Goal: Information Seeking & Learning: Learn about a topic

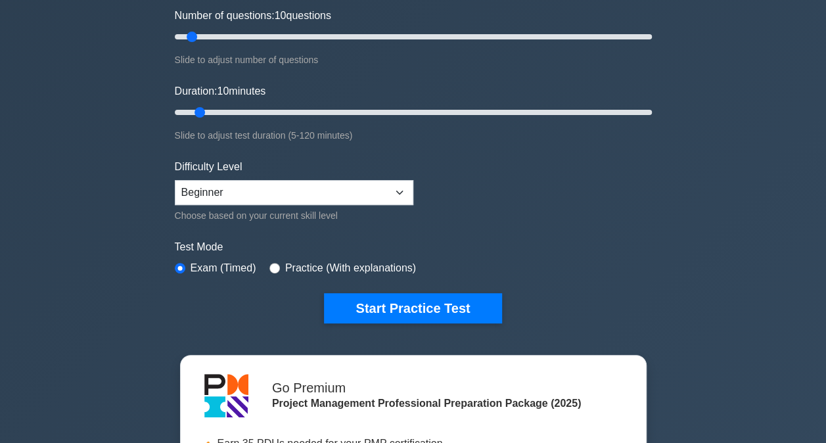
scroll to position [197, 0]
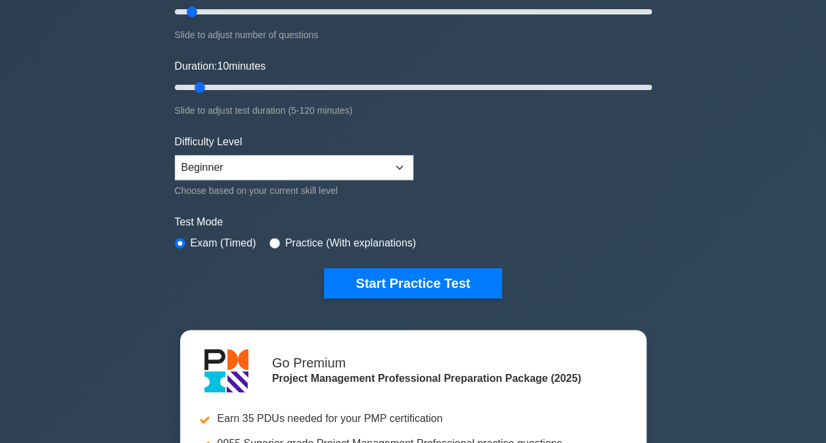
click at [426, 281] on button "Start Practice Test" at bounding box center [412, 283] width 177 height 30
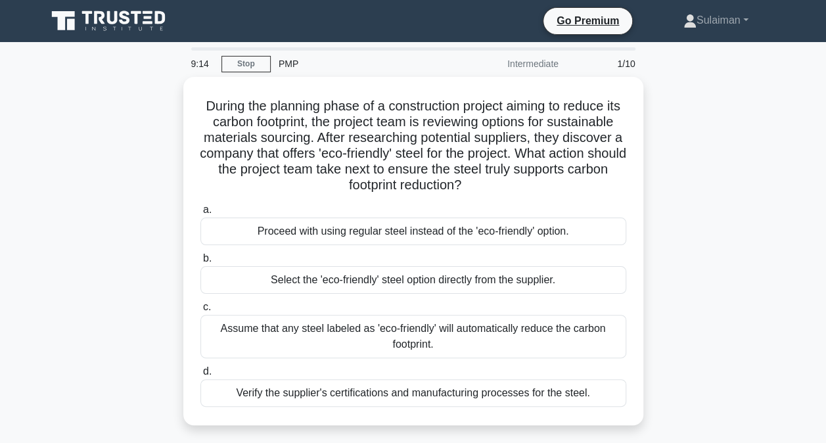
click at [371, 386] on div "Verify the supplier's certifications and manufacturing processes for the steel." at bounding box center [413, 393] width 426 height 28
click at [200, 376] on input "d. Verify the supplier's certifications and manufacturing processes for the ste…" at bounding box center [200, 371] width 0 height 9
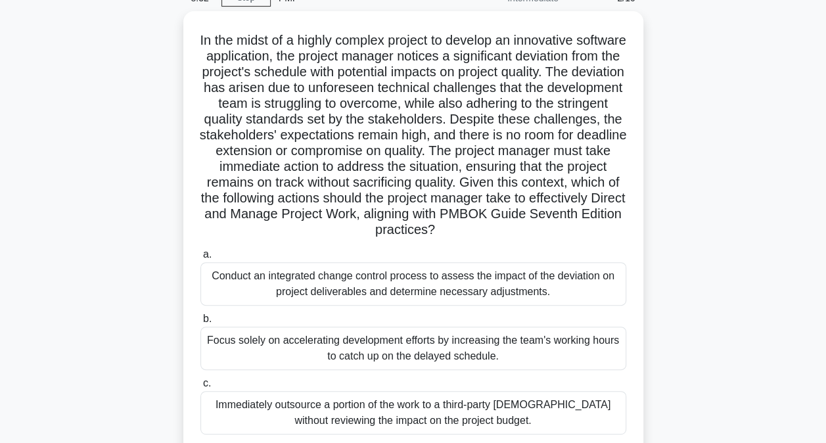
scroll to position [131, 0]
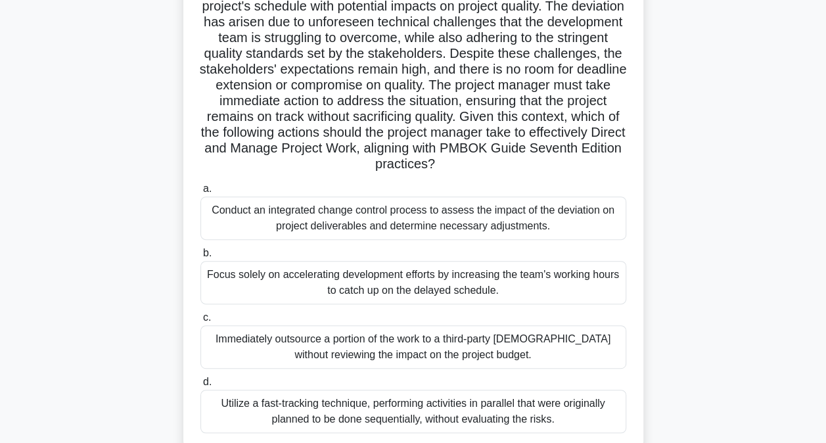
click at [583, 222] on div "Conduct an integrated change control process to assess the impact of the deviat…" at bounding box center [413, 217] width 426 height 43
click at [200, 193] on input "a. Conduct an integrated change control process to assess the impact of the dev…" at bounding box center [200, 189] width 0 height 9
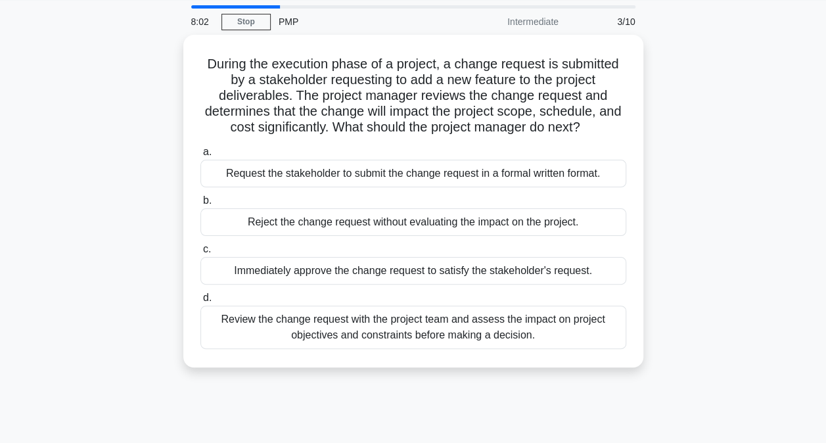
scroll to position [0, 0]
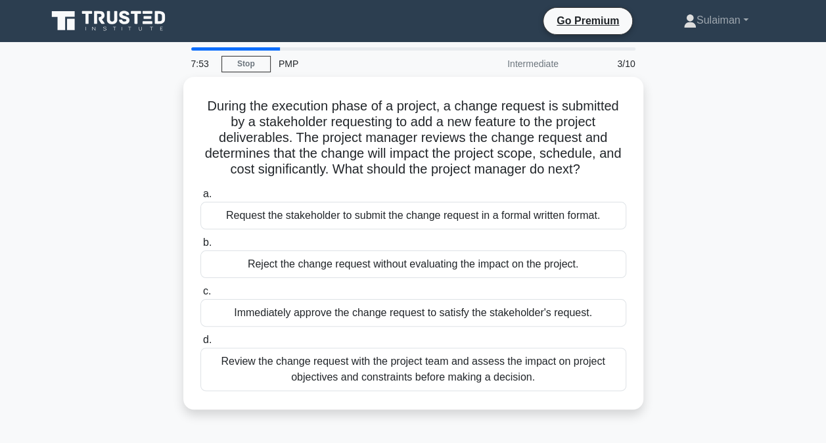
click at [43, 267] on div "During the execution phase of a project, a change request is submitted by a sta…" at bounding box center [413, 251] width 749 height 348
click at [242, 367] on div "Review the change request with the project team and assess the impact on projec…" at bounding box center [413, 369] width 426 height 43
click at [200, 344] on input "d. Review the change request with the project team and assess the impact on pro…" at bounding box center [200, 340] width 0 height 9
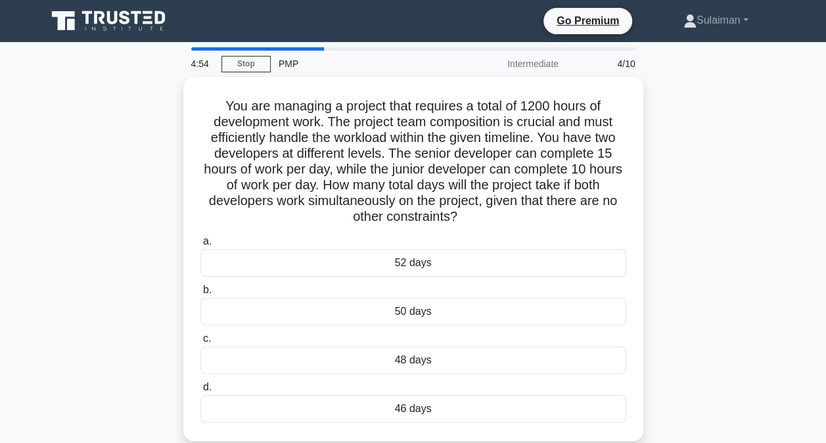
click at [435, 317] on div "50 days" at bounding box center [413, 312] width 426 height 28
click at [200, 294] on input "b. 50 days" at bounding box center [200, 290] width 0 height 9
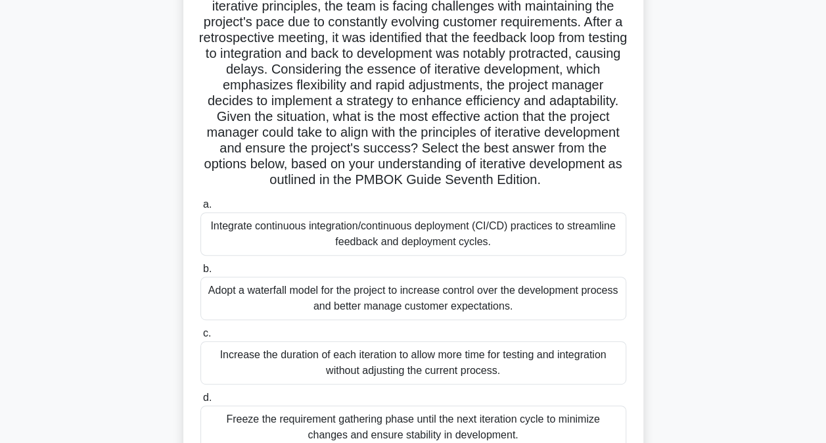
scroll to position [197, 0]
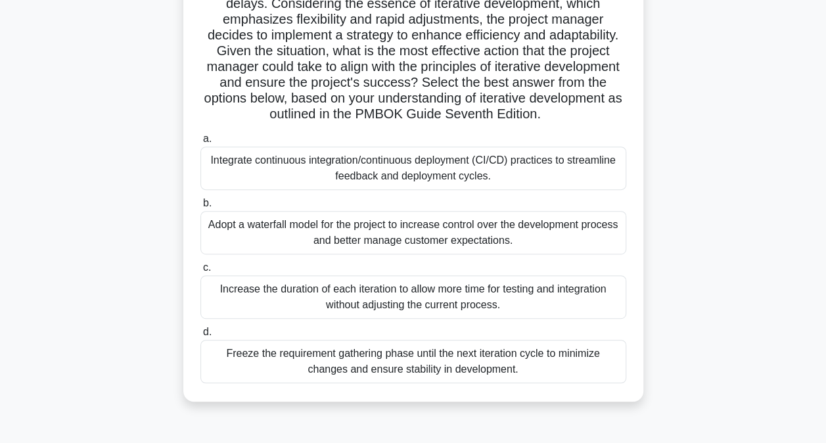
click at [434, 286] on div "Increase the duration of each iteration to allow more time for testing and inte…" at bounding box center [413, 296] width 426 height 43
click at [200, 272] on input "c. Increase the duration of each iteration to allow more time for testing and i…" at bounding box center [200, 267] width 0 height 9
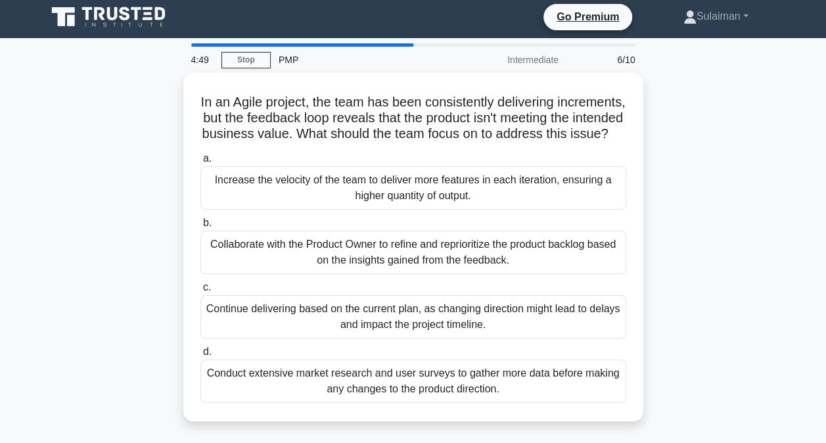
scroll to position [0, 0]
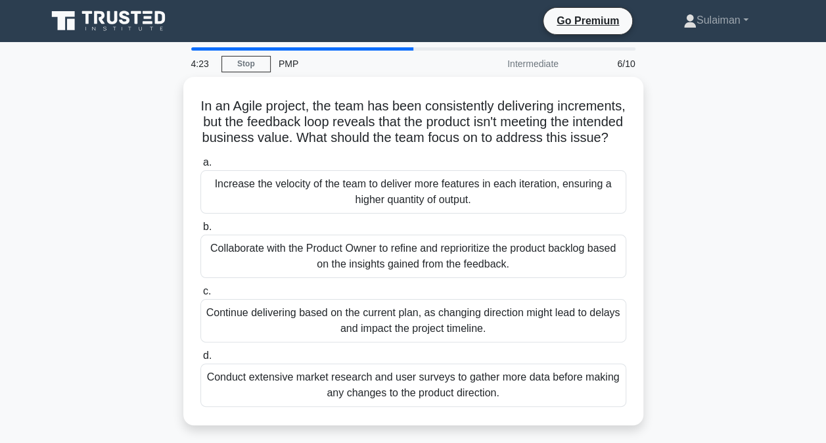
click at [352, 335] on div "Continue delivering based on the current plan, as changing direction might lead…" at bounding box center [413, 320] width 426 height 43
click at [200, 296] on input "c. Continue delivering based on the current plan, as changing direction might l…" at bounding box center [200, 291] width 0 height 9
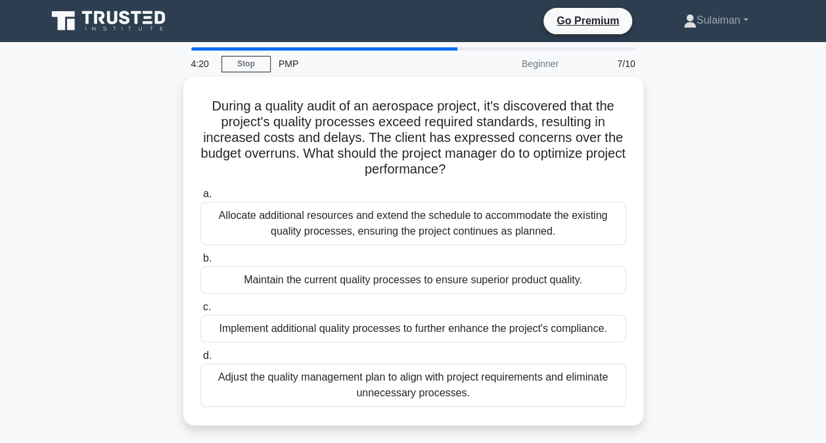
click at [361, 282] on div "Maintain the current quality processes to ensure superior product quality." at bounding box center [413, 280] width 426 height 28
click at [200, 263] on input "b. Maintain the current quality processes to ensure superior product quality." at bounding box center [200, 258] width 0 height 9
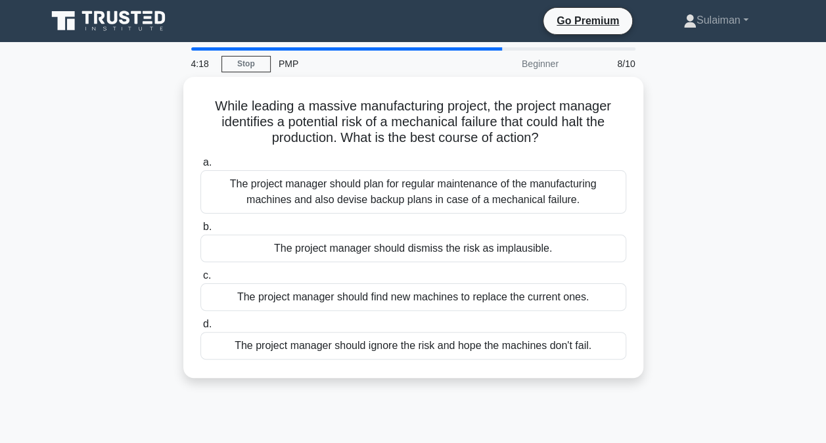
click at [363, 291] on div "The project manager should find new machines to replace the current ones." at bounding box center [413, 297] width 426 height 28
click at [200, 280] on input "c. The project manager should find new machines to replace the current ones." at bounding box center [200, 275] width 0 height 9
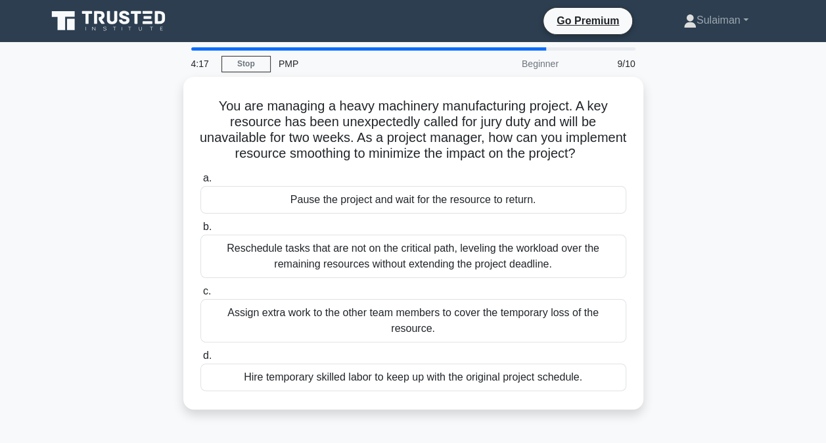
click at [355, 327] on div "Assign extra work to the other team members to cover the temporary loss of the …" at bounding box center [413, 320] width 426 height 43
click at [200, 296] on input "c. Assign extra work to the other team members to cover the temporary loss of t…" at bounding box center [200, 291] width 0 height 9
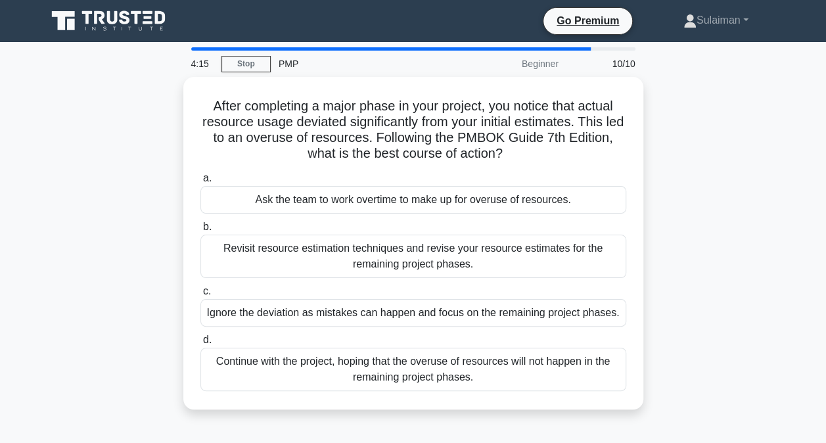
click at [344, 363] on div "Continue with the project, hoping that the overuse of resources will not happen…" at bounding box center [413, 369] width 426 height 43
click at [200, 344] on input "d. Continue with the project, hoping that the overuse of resources will not hap…" at bounding box center [200, 340] width 0 height 9
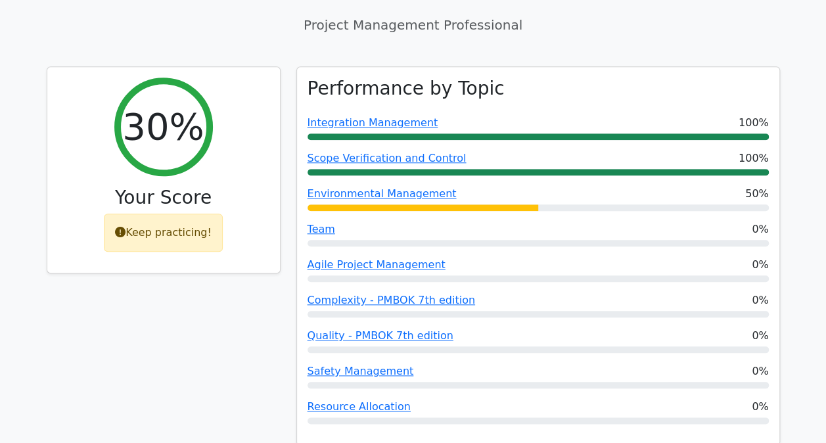
scroll to position [526, 0]
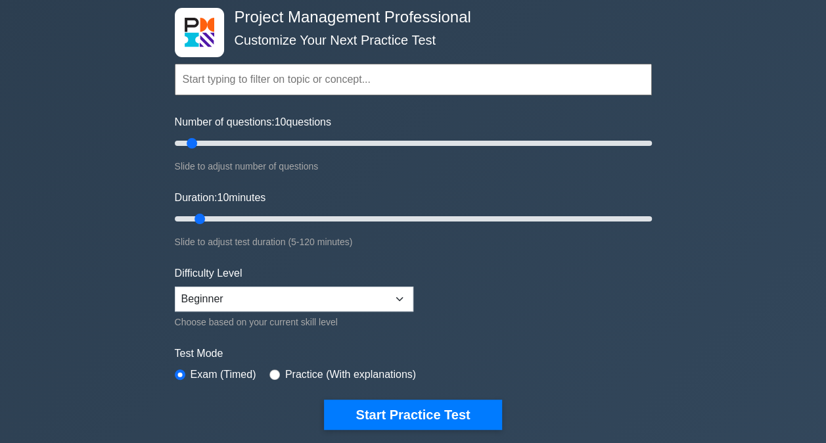
scroll to position [131, 0]
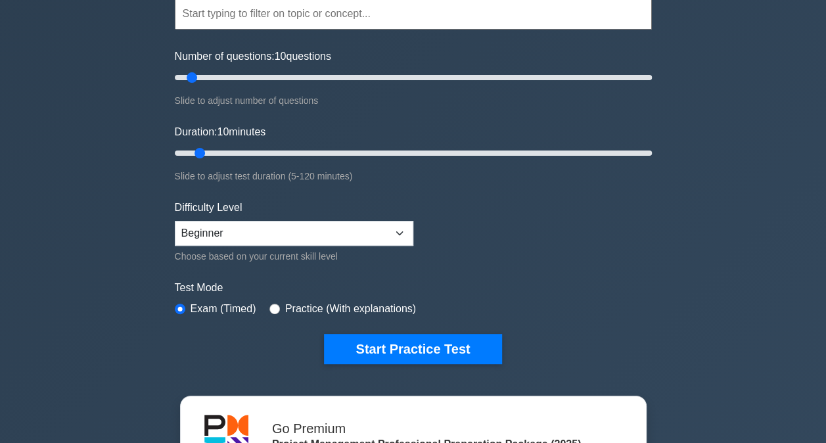
click at [362, 309] on label "Practice (With explanations)" at bounding box center [350, 309] width 131 height 16
click at [277, 304] on div "Practice (With explanations)" at bounding box center [342, 309] width 147 height 16
click at [273, 305] on input "radio" at bounding box center [274, 309] width 11 height 11
radio input "true"
click at [403, 349] on button "Start Practice Test" at bounding box center [412, 349] width 177 height 30
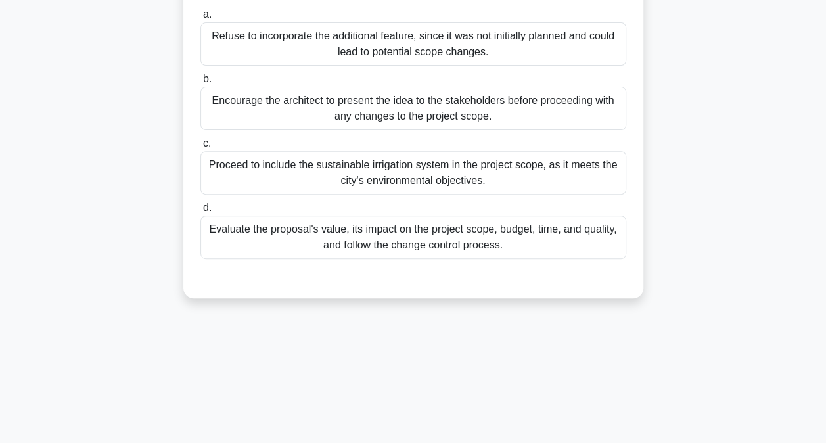
scroll to position [70, 0]
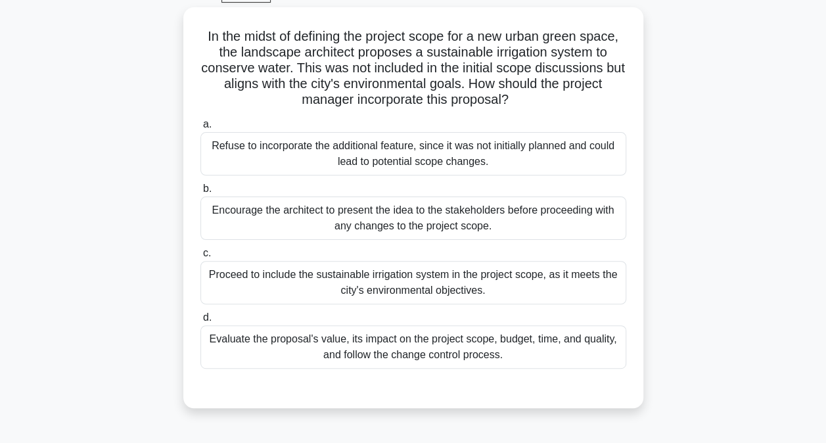
click at [395, 214] on div "Encourage the architect to present the idea to the stakeholders before proceedi…" at bounding box center [413, 217] width 426 height 43
drag, startPoint x: 395, startPoint y: 214, endPoint x: 292, endPoint y: 208, distance: 102.6
click at [292, 208] on div "Encourage the architect to present the idea to the stakeholders before proceedi…" at bounding box center [413, 217] width 426 height 43
drag, startPoint x: 292, startPoint y: 208, endPoint x: 235, endPoint y: 203, distance: 57.4
click at [235, 203] on div "Encourage the architect to present the idea to the stakeholders before proceedi…" at bounding box center [413, 217] width 426 height 43
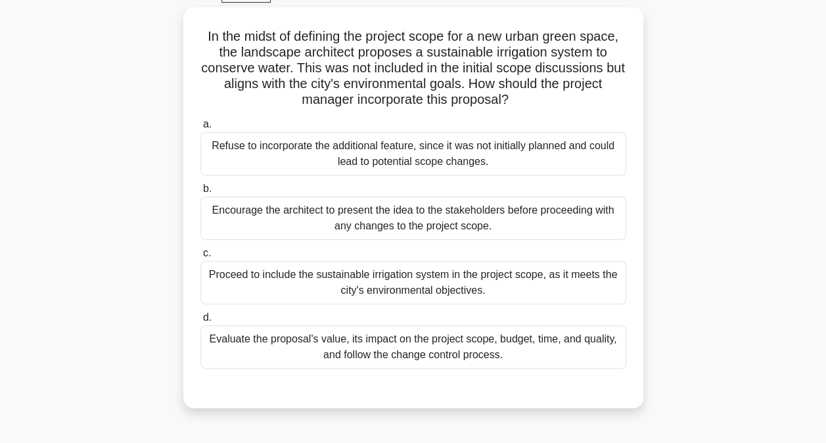
click at [200, 193] on input "b. Encourage the architect to present the idea to the stakeholders before proce…" at bounding box center [200, 189] width 0 height 9
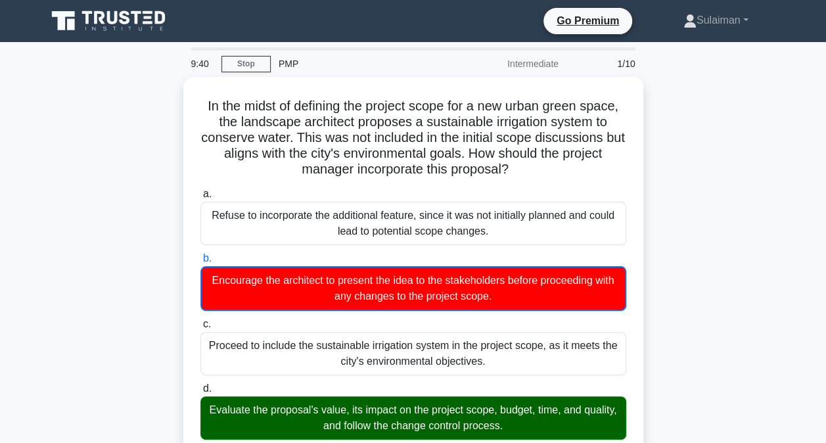
scroll to position [0, 0]
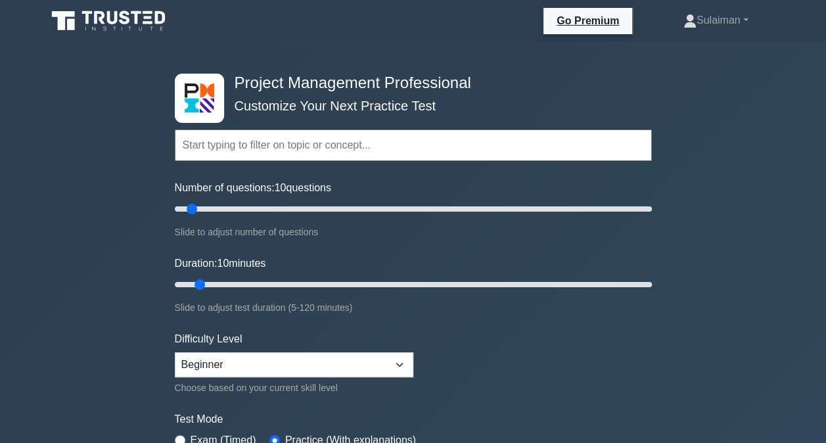
scroll to position [66, 0]
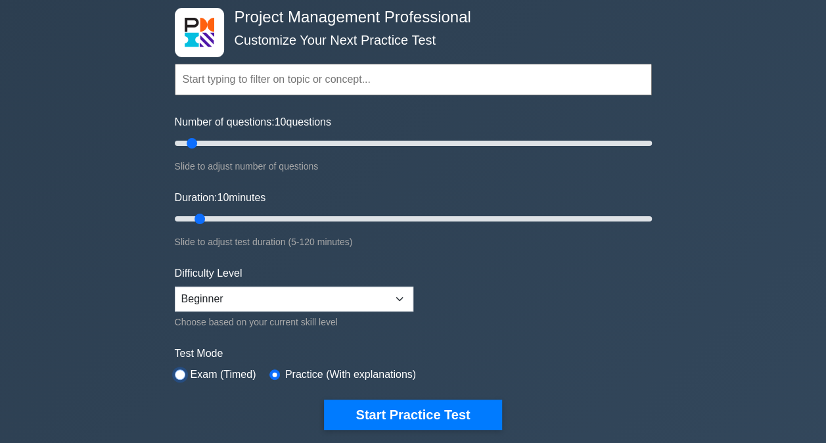
click at [177, 371] on input "radio" at bounding box center [180, 374] width 11 height 11
radio input "true"
click at [355, 411] on button "Start Practice Test" at bounding box center [412, 414] width 177 height 30
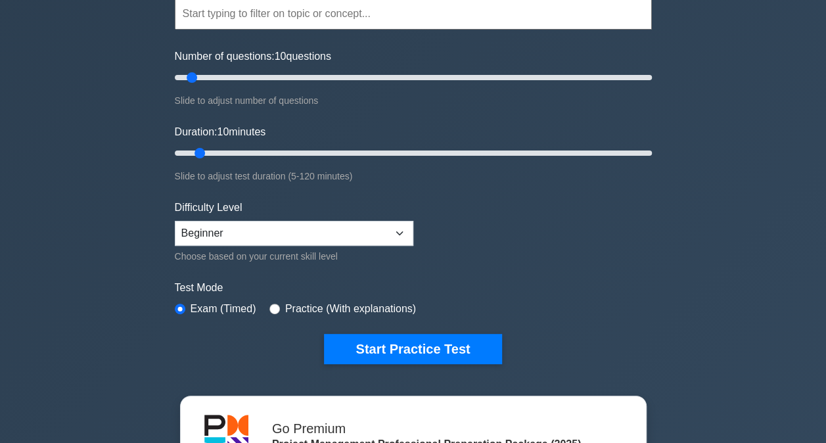
scroll to position [197, 0]
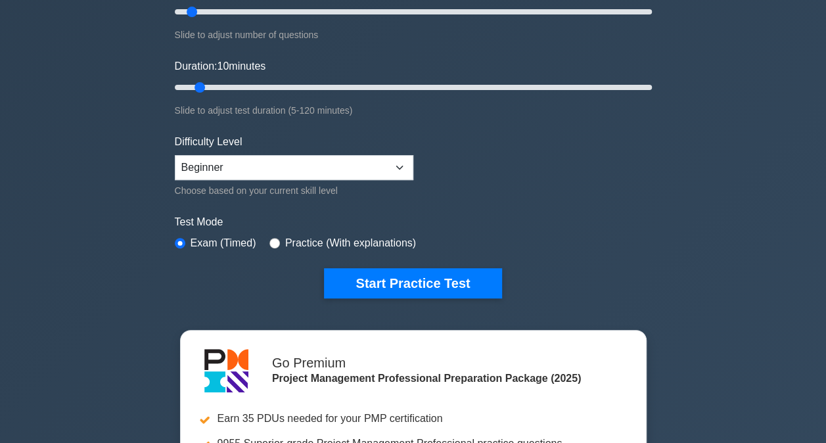
click at [434, 281] on button "Start Practice Test" at bounding box center [412, 283] width 177 height 30
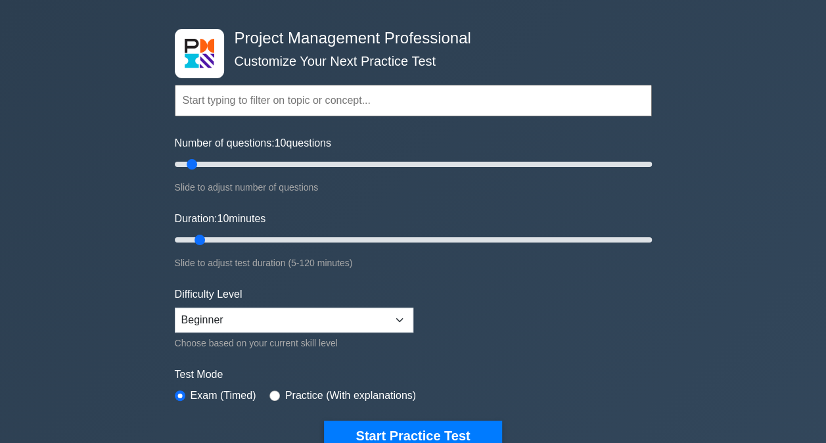
scroll to position [66, 0]
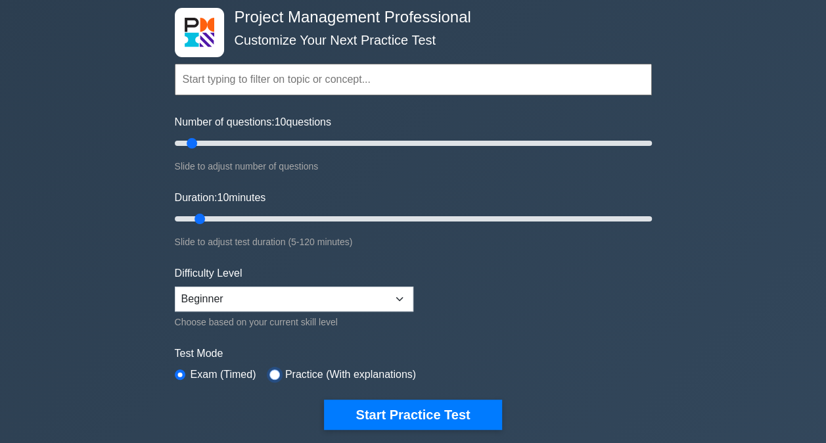
click at [273, 371] on input "radio" at bounding box center [274, 374] width 11 height 11
radio input "true"
click at [362, 407] on button "Start Practice Test" at bounding box center [412, 414] width 177 height 30
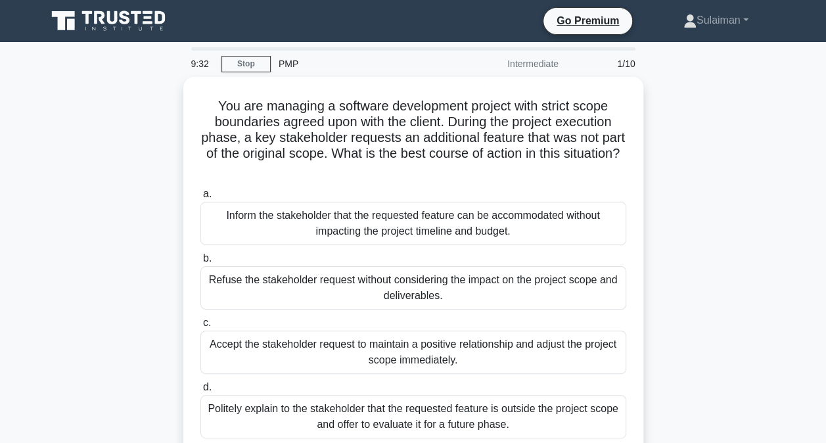
scroll to position [66, 0]
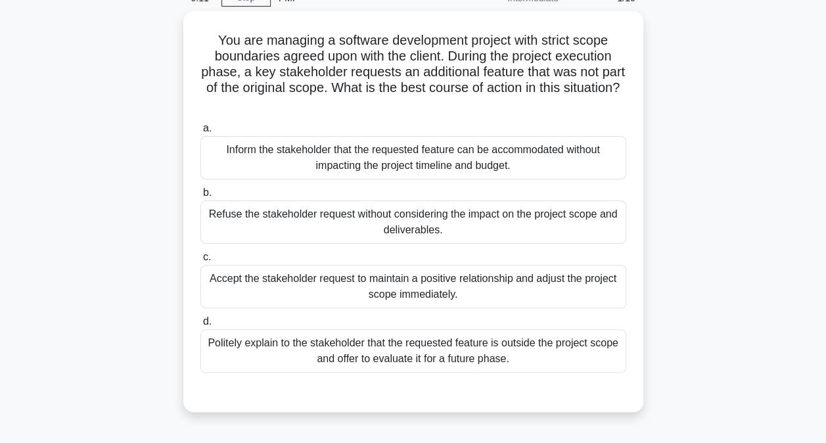
click at [426, 360] on div "Politely explain to the stakeholder that the requested feature is outside the p…" at bounding box center [413, 350] width 426 height 43
click at [200, 326] on input "d. Politely explain to the stakeholder that the requested feature is outside th…" at bounding box center [200, 321] width 0 height 9
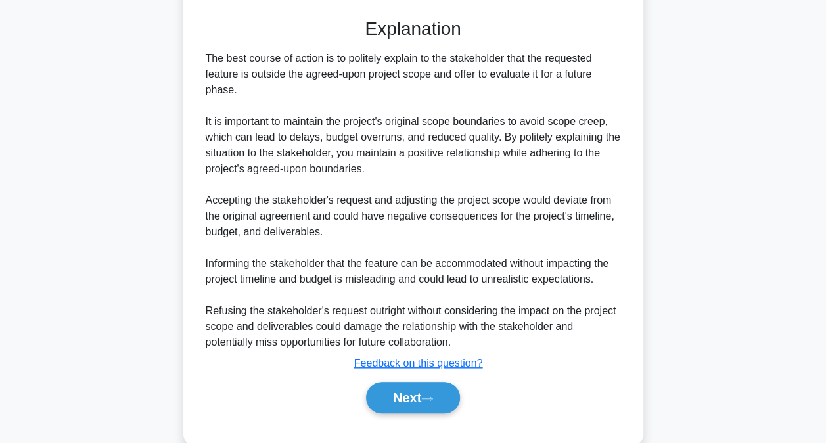
scroll to position [460, 0]
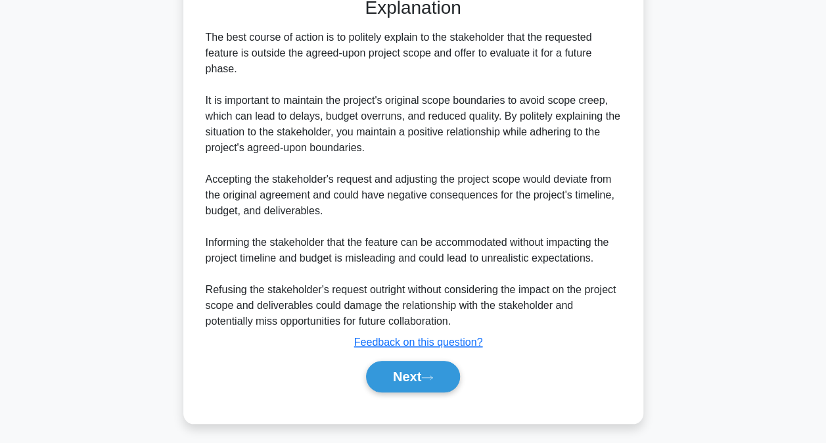
click at [420, 367] on button "Next" at bounding box center [413, 377] width 94 height 32
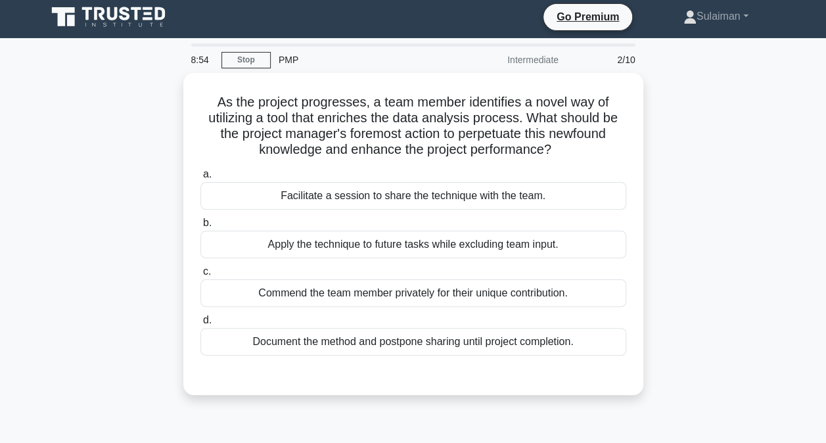
scroll to position [0, 0]
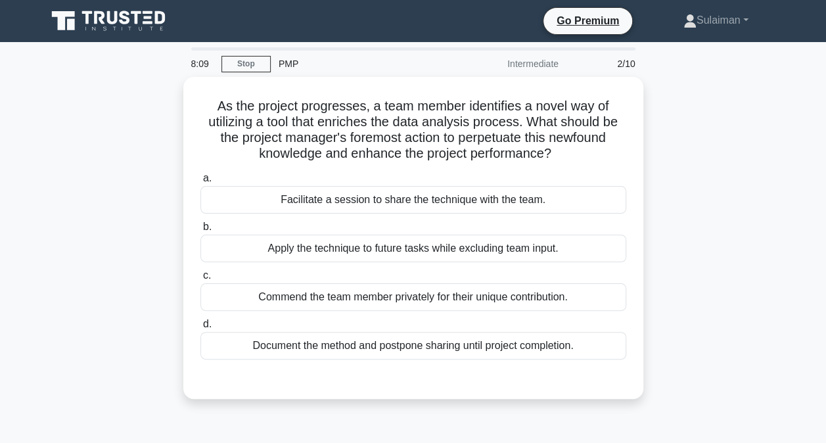
click at [423, 247] on div "Apply the technique to future tasks while excluding team input." at bounding box center [413, 249] width 426 height 28
click at [200, 231] on input "b. Apply the technique to future tasks while excluding team input." at bounding box center [200, 227] width 0 height 9
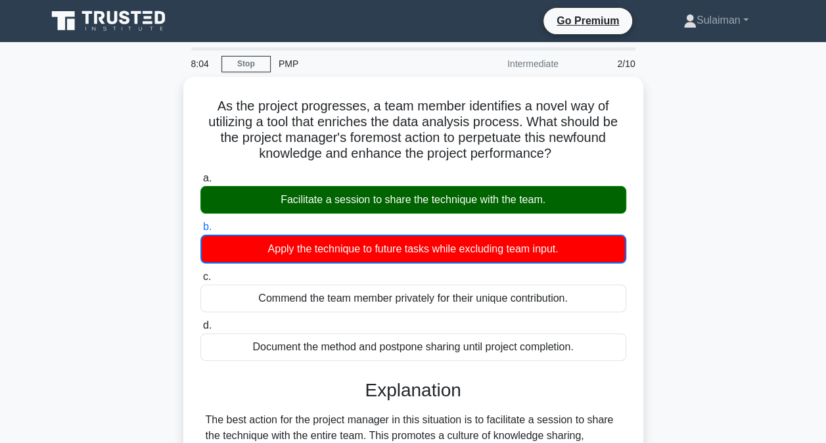
click at [439, 201] on div "Facilitate a session to share the technique with the team." at bounding box center [413, 200] width 426 height 28
click at [200, 183] on input "a. Facilitate a session to share the technique with the team." at bounding box center [200, 178] width 0 height 9
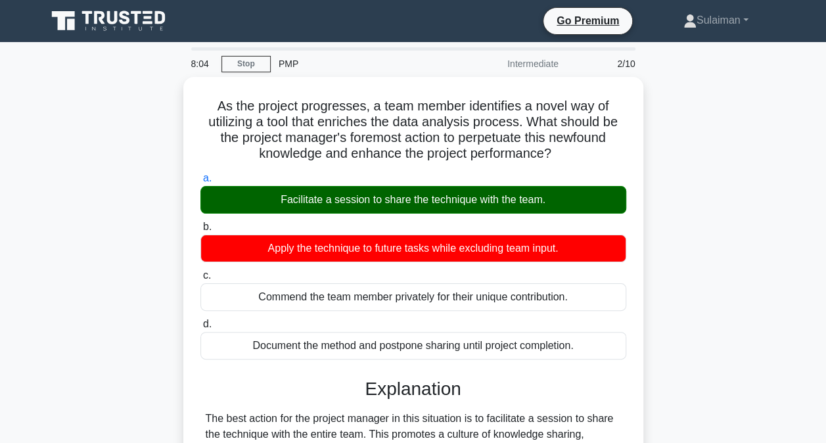
click at [439, 201] on div "Facilitate a session to share the technique with the team." at bounding box center [413, 200] width 426 height 28
click at [200, 183] on input "a. Facilitate a session to share the technique with the team." at bounding box center [200, 178] width 0 height 9
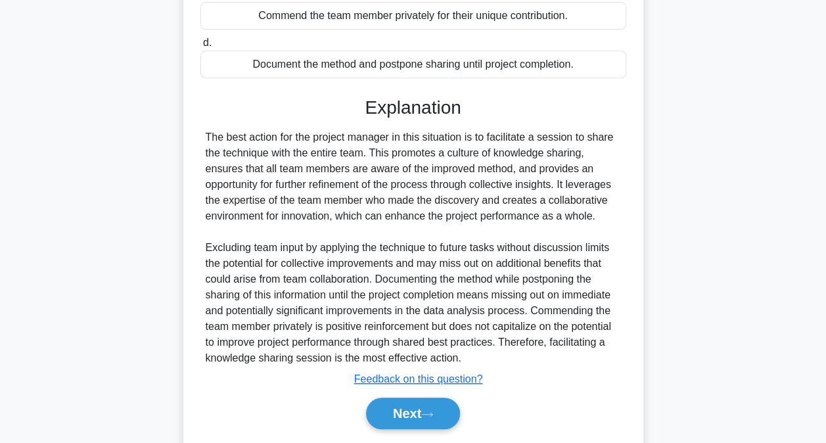
scroll to position [318, 0]
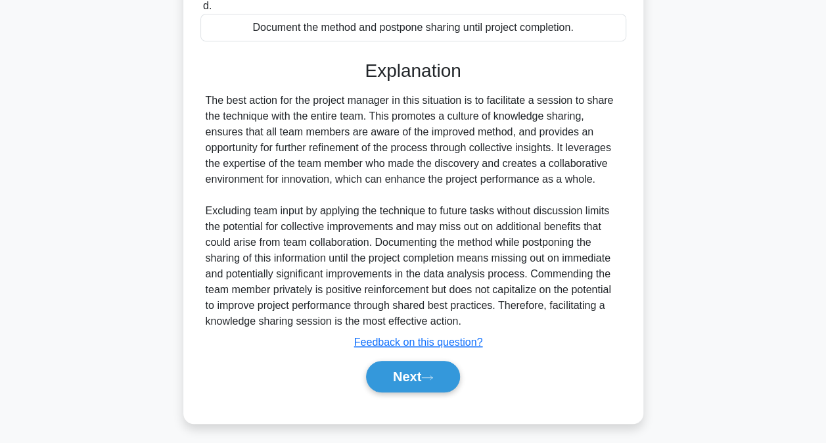
click at [432, 374] on icon at bounding box center [427, 377] width 12 height 7
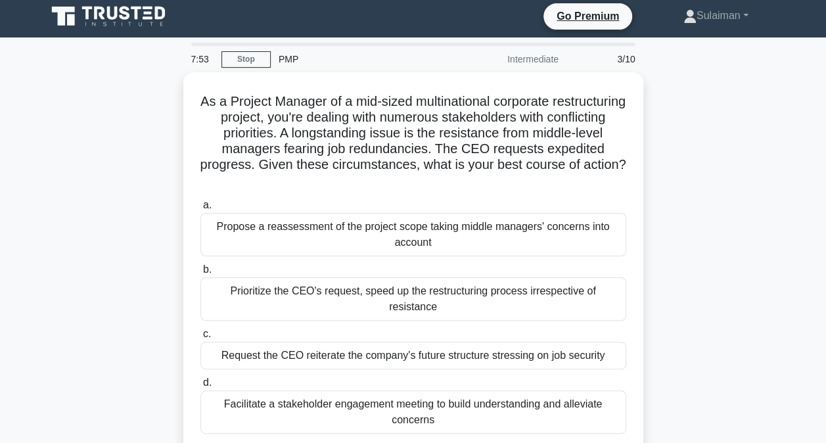
scroll to position [4, 0]
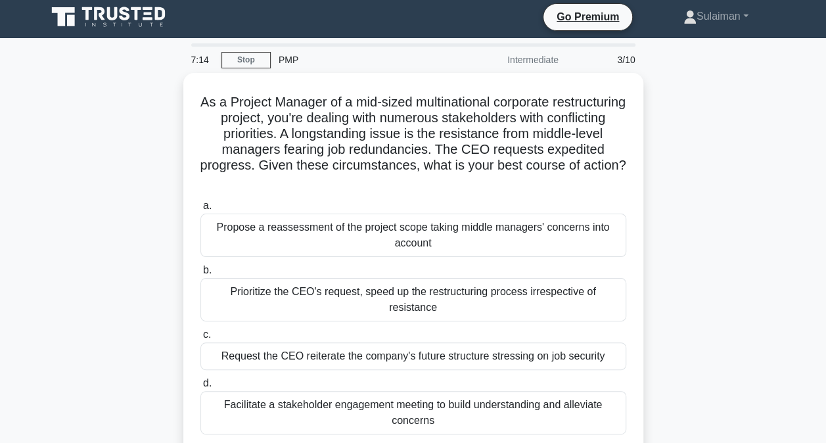
click at [424, 227] on div "Propose a reassessment of the project scope taking middle managers' concerns in…" at bounding box center [413, 235] width 426 height 43
click at [200, 210] on input "a. Propose a reassessment of the project scope taking middle managers' concerns…" at bounding box center [200, 206] width 0 height 9
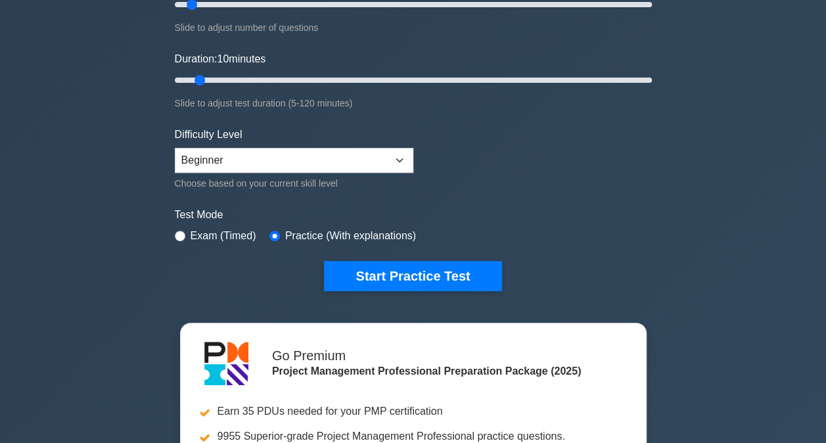
scroll to position [263, 0]
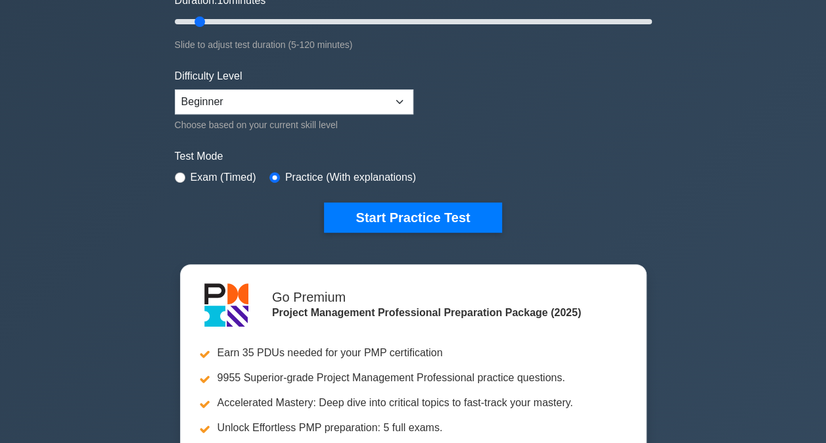
click at [472, 212] on button "Start Practice Test" at bounding box center [412, 217] width 177 height 30
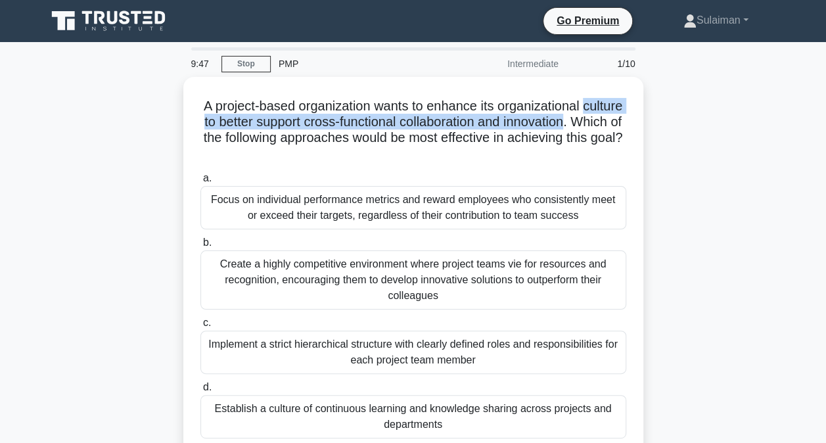
drag, startPoint x: 200, startPoint y: 121, endPoint x: 620, endPoint y: 123, distance: 420.5
click at [620, 123] on h5 "A project-based organization wants to enhance its organizational culture to bet…" at bounding box center [413, 130] width 428 height 64
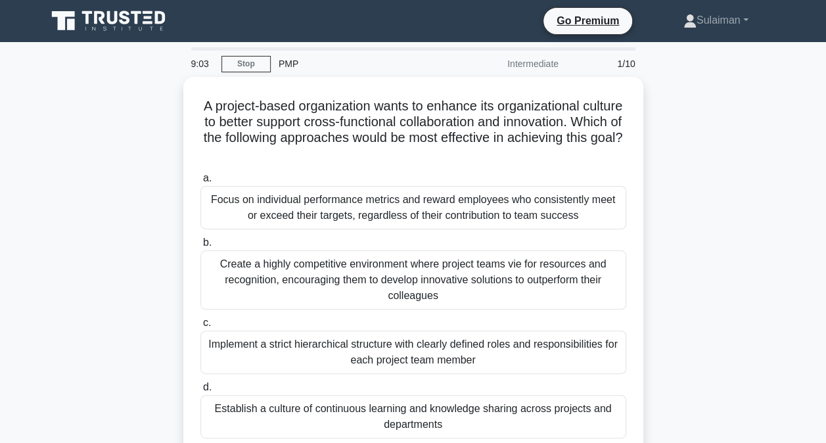
click at [435, 214] on div "Focus on individual performance metrics and reward employees who consistently m…" at bounding box center [413, 207] width 426 height 43
click at [200, 183] on input "a. Focus on individual performance metrics and reward employees who consistentl…" at bounding box center [200, 178] width 0 height 9
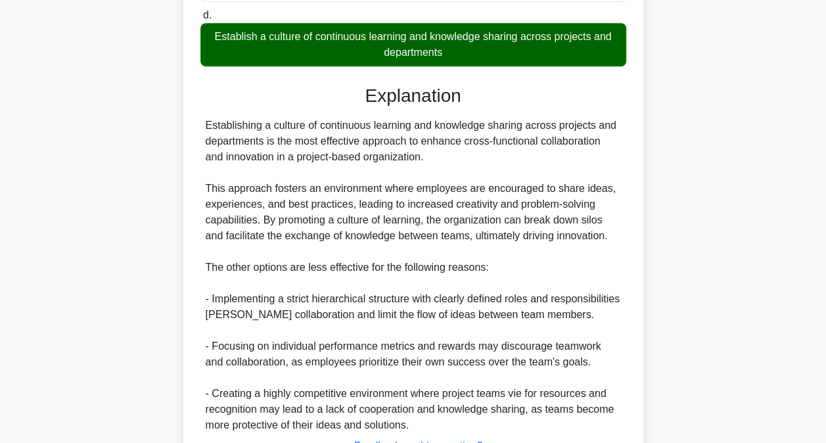
scroll to position [460, 0]
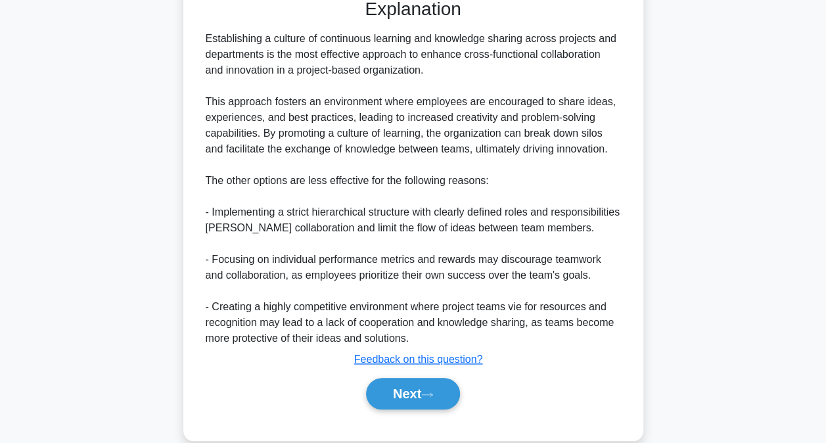
click at [428, 399] on button "Next" at bounding box center [413, 394] width 94 height 32
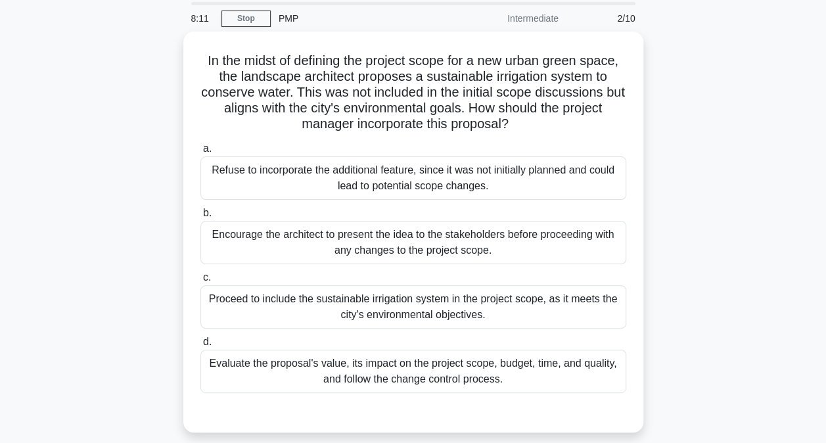
scroll to position [66, 0]
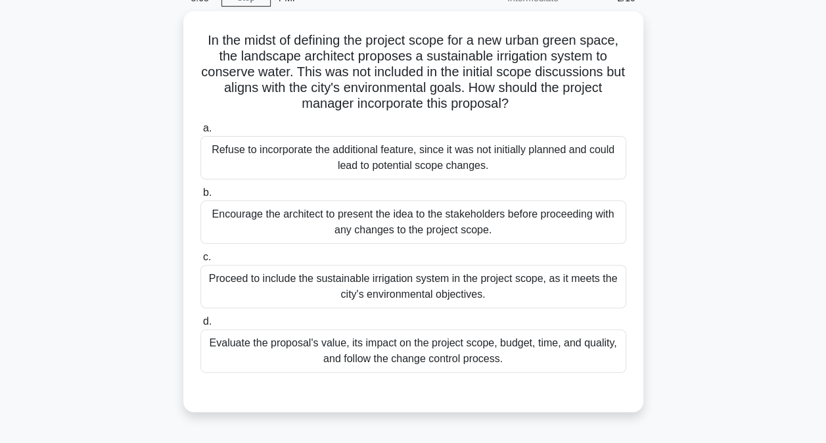
click at [469, 348] on div "Evaluate the proposal's value, its impact on the project scope, budget, time, a…" at bounding box center [413, 350] width 426 height 43
click at [200, 326] on input "d. Evaluate the proposal's value, its impact on the project scope, budget, time…" at bounding box center [200, 321] width 0 height 9
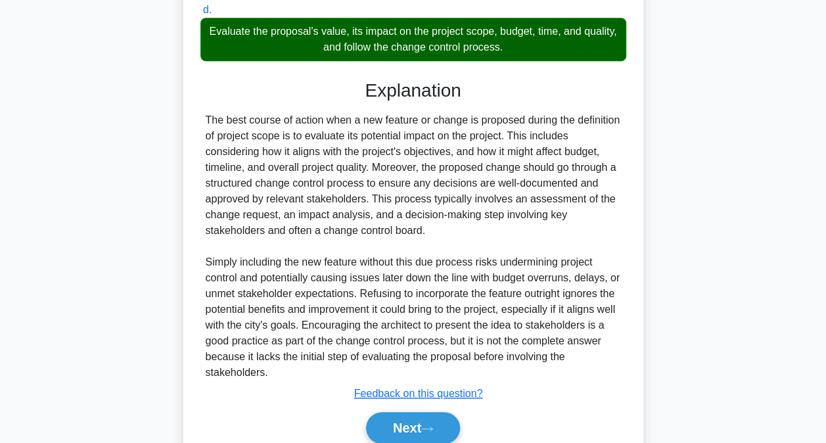
scroll to position [394, 0]
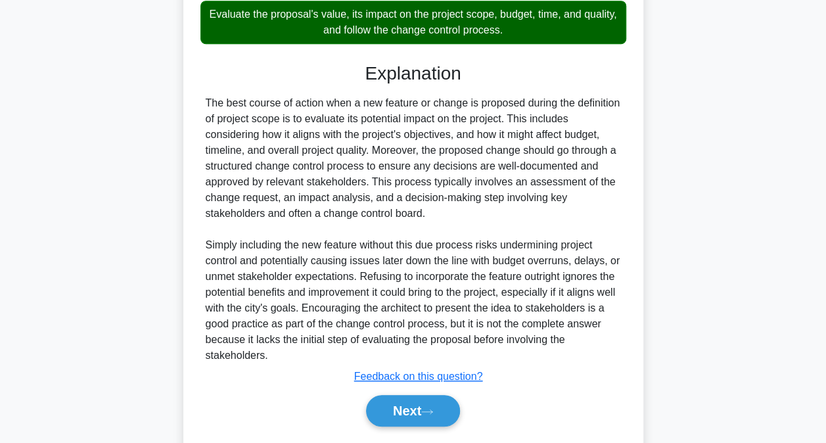
click at [428, 401] on button "Next" at bounding box center [413, 411] width 94 height 32
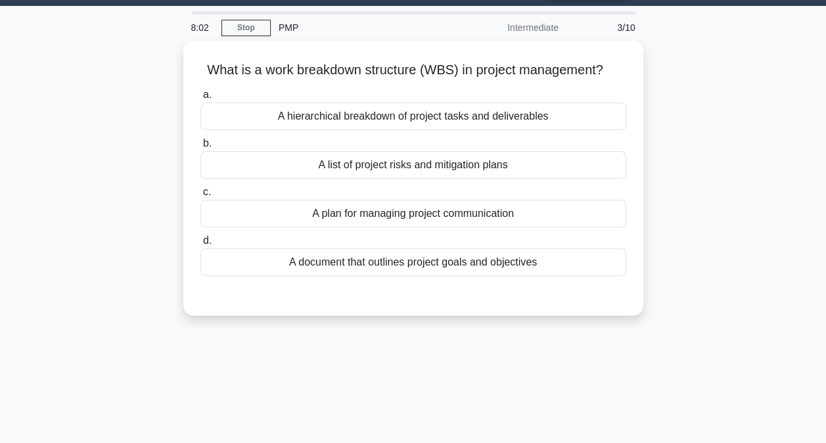
scroll to position [4, 0]
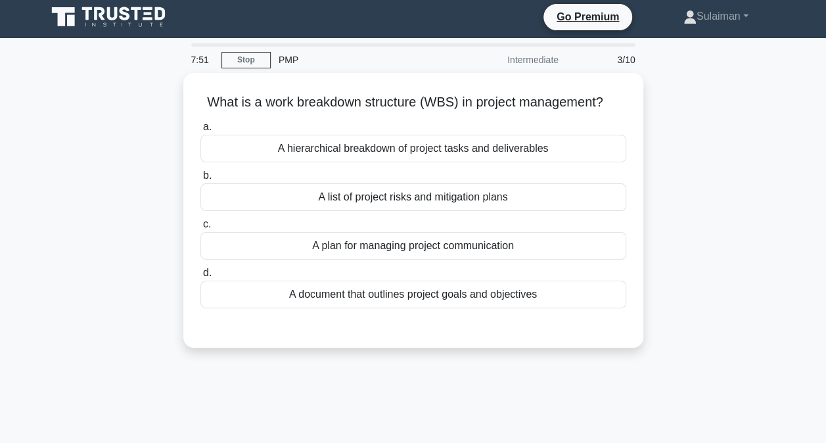
click at [526, 150] on div "A hierarchical breakdown of project tasks and deliverables" at bounding box center [413, 149] width 426 height 28
click at [200, 131] on input "a. A hierarchical breakdown of project tasks and deliverables" at bounding box center [200, 127] width 0 height 9
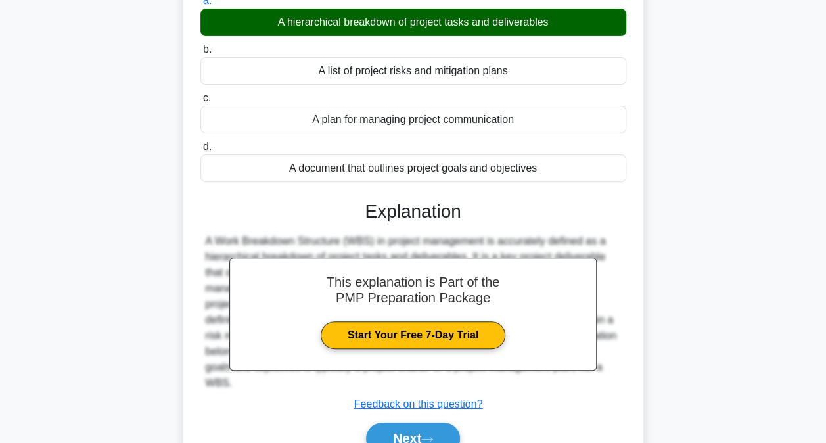
scroll to position [201, 0]
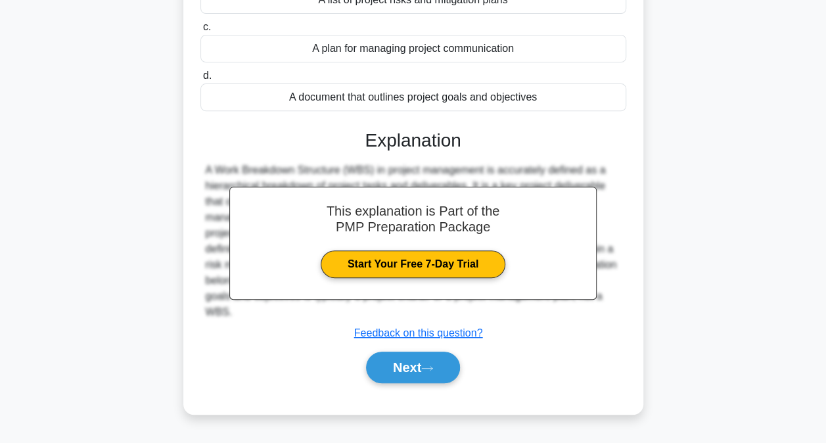
click at [445, 358] on button "Next" at bounding box center [413, 367] width 94 height 32
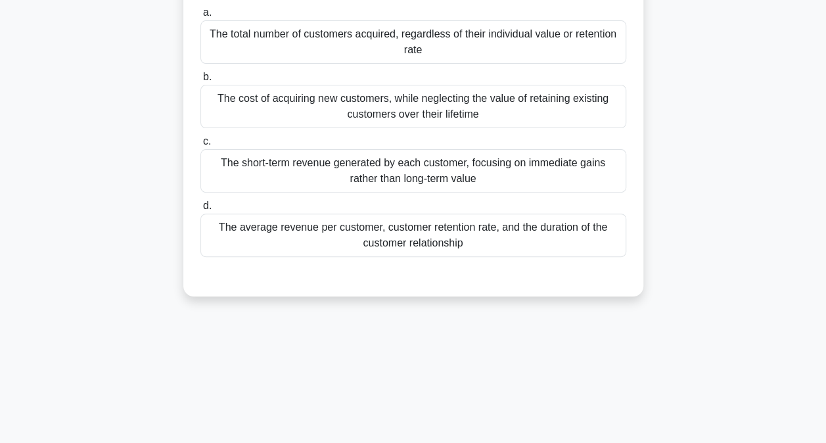
scroll to position [70, 0]
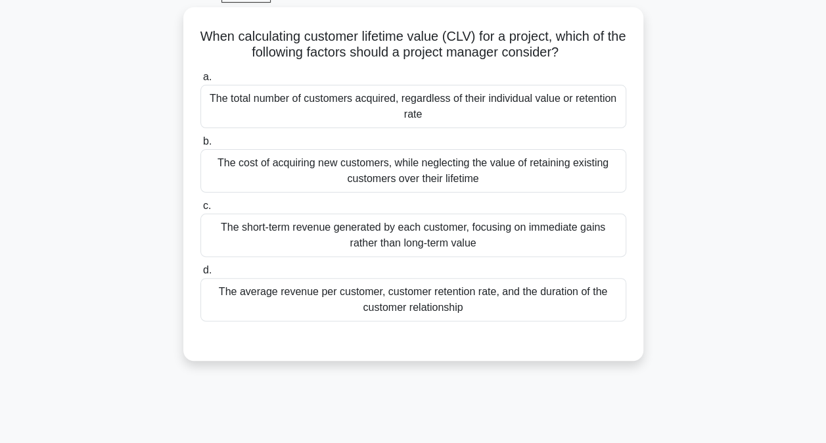
click at [472, 248] on div "The short-term revenue generated by each customer, focusing on immediate gains …" at bounding box center [413, 235] width 426 height 43
click at [200, 210] on input "c. The short-term revenue generated by each customer, focusing on immediate gai…" at bounding box center [200, 206] width 0 height 9
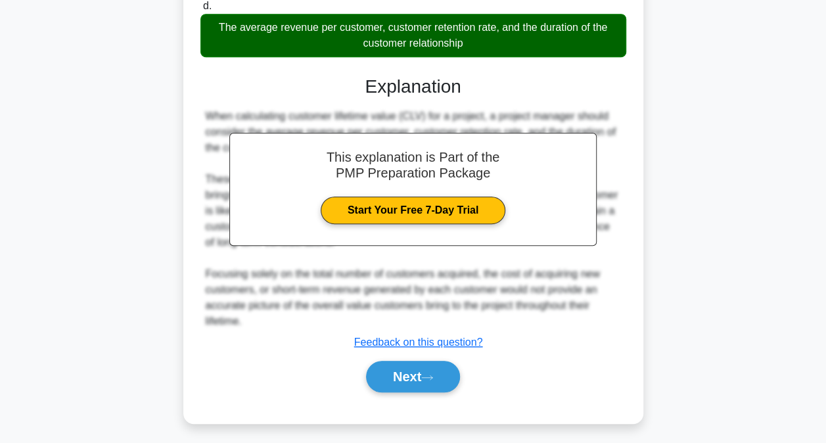
scroll to position [336, 0]
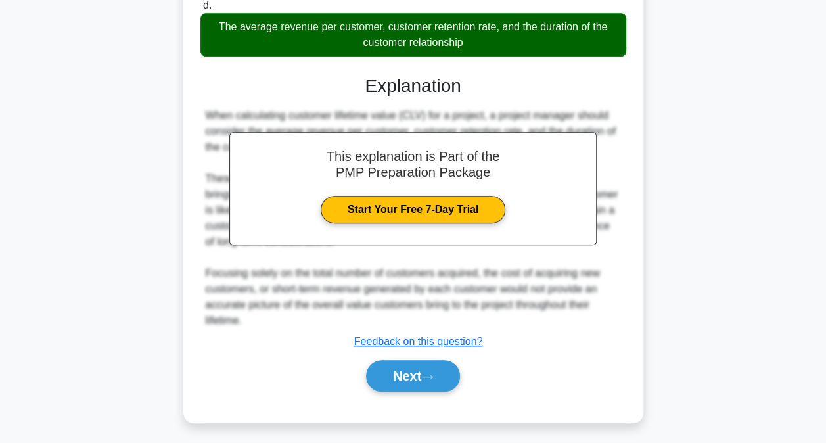
click at [419, 384] on button "Next" at bounding box center [413, 376] width 94 height 32
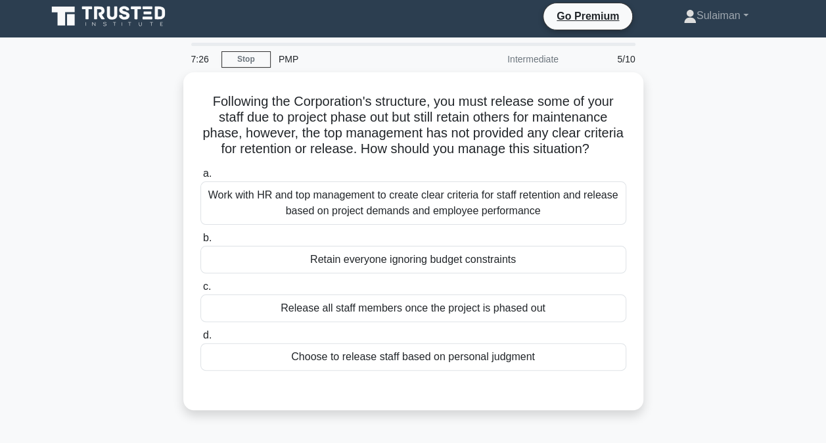
scroll to position [4, 0]
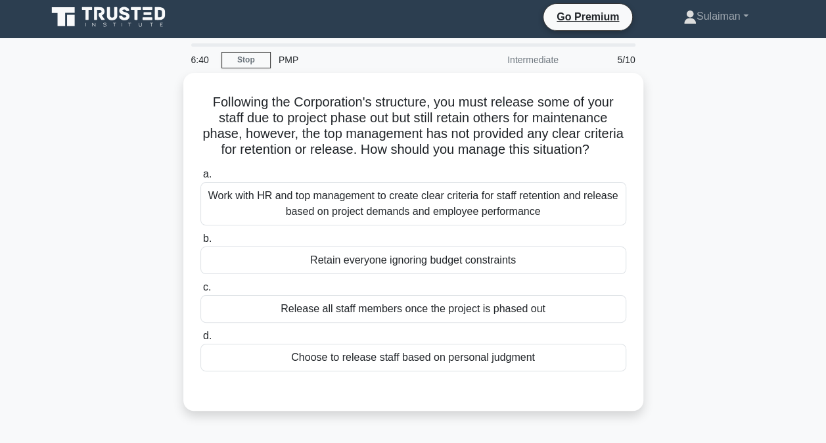
click at [376, 218] on div "Work with HR and top management to create clear criteria for staff retention an…" at bounding box center [413, 203] width 426 height 43
click at [200, 179] on input "a. Work with HR and top management to create clear criteria for staff retention…" at bounding box center [200, 174] width 0 height 9
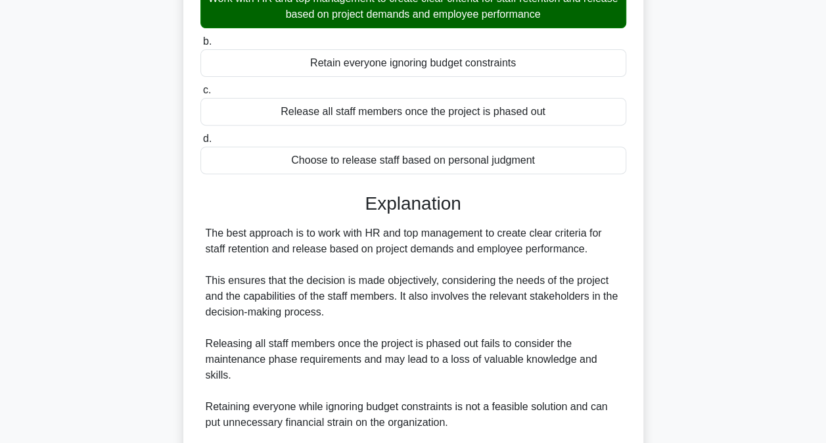
scroll to position [381, 0]
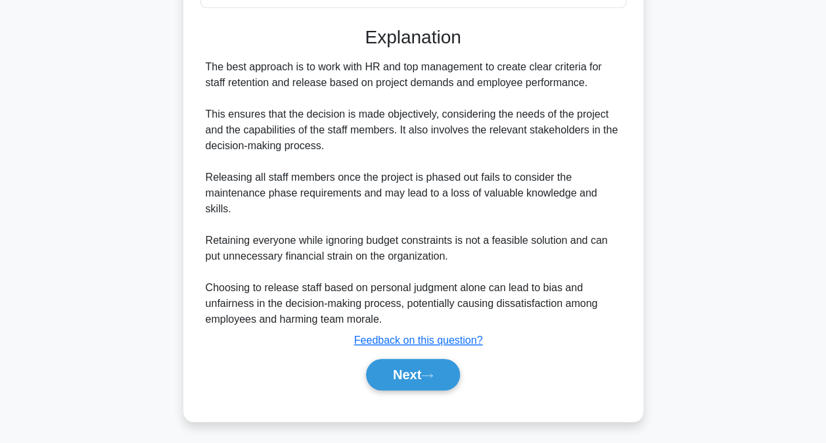
click at [435, 363] on button "Next" at bounding box center [413, 375] width 94 height 32
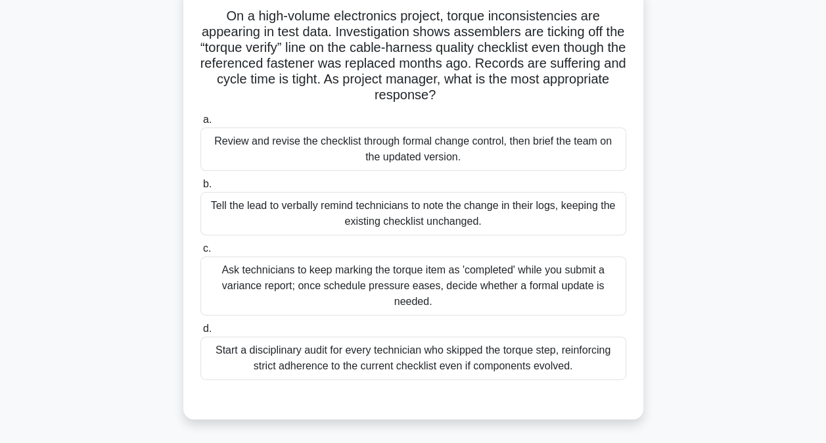
scroll to position [4, 0]
